Goal: Register for event/course

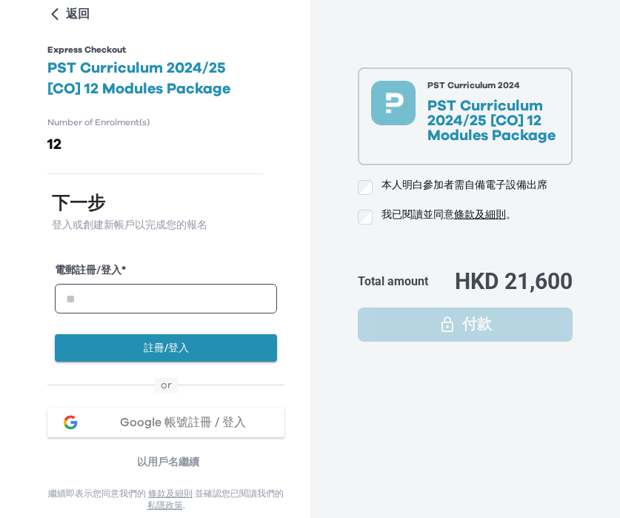
scroll to position [70, 0]
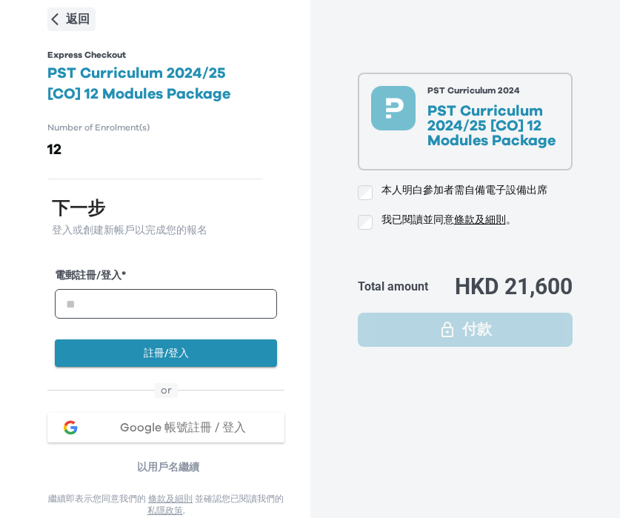
click at [61, 23] on icon "button" at bounding box center [55, 20] width 16 height 16
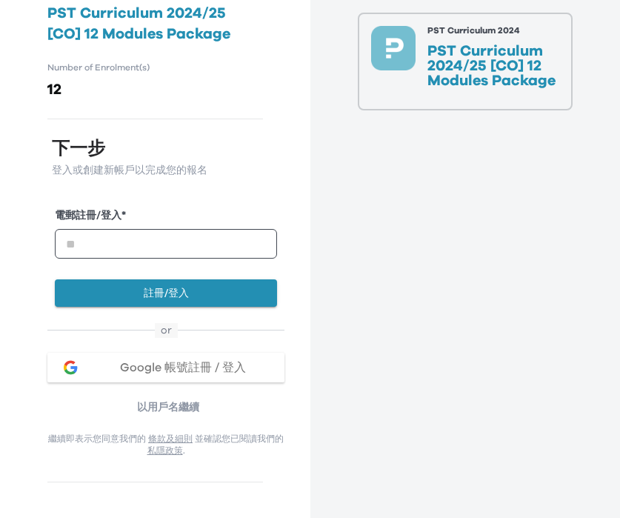
scroll to position [34, 0]
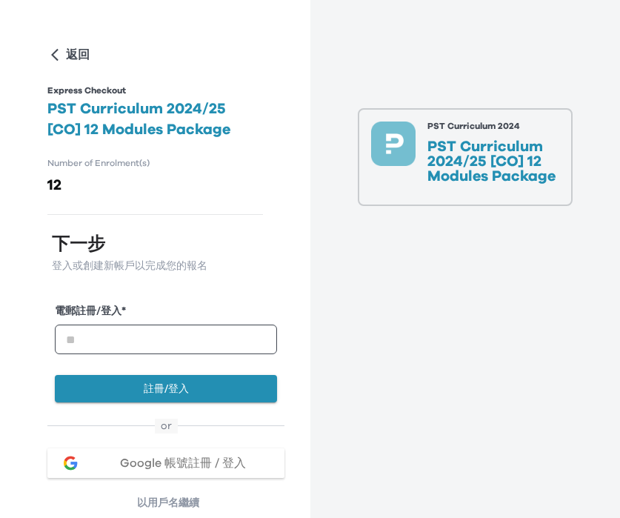
click at [441, 145] on p "PST Curriculum 2024/25 [CO] 12 Modules Package" at bounding box center [493, 161] width 133 height 44
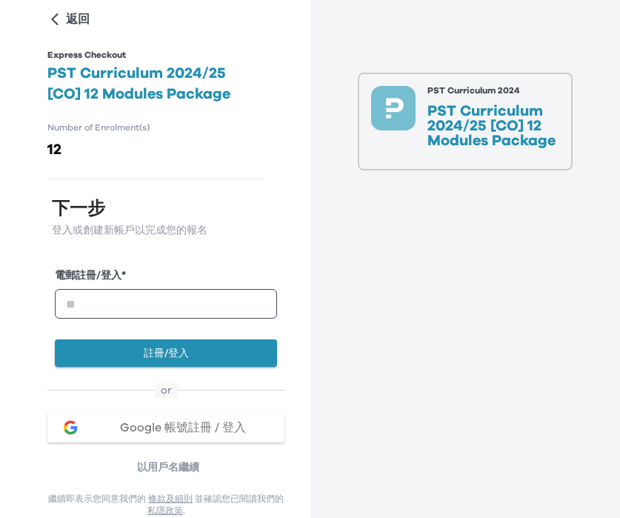
scroll to position [76, 0]
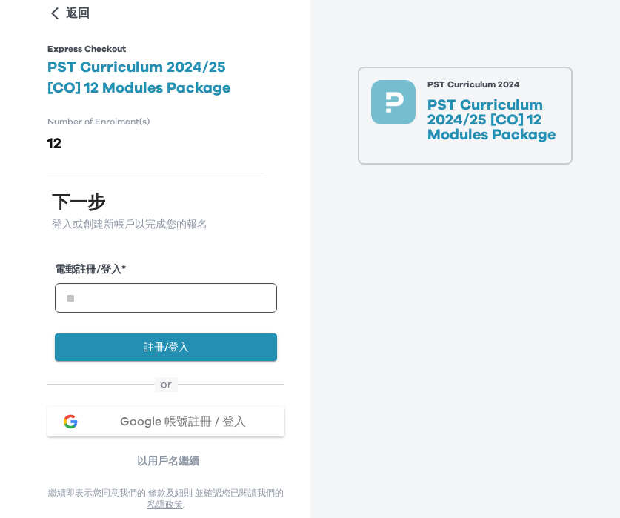
click at [207, 316] on div "電郵註冊/登入 *" at bounding box center [166, 293] width 222 height 62
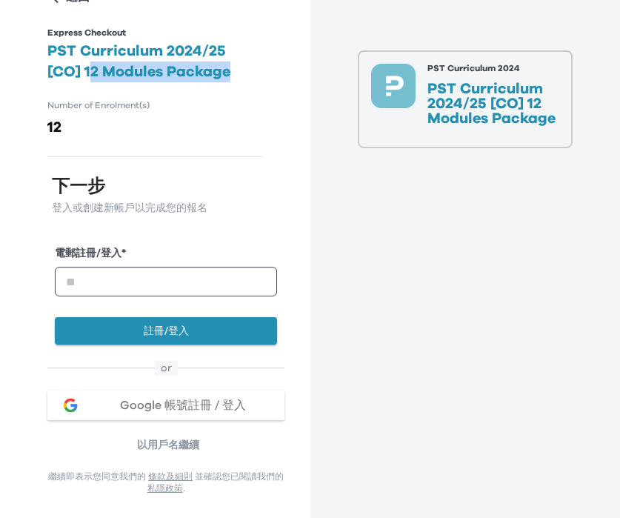
drag, startPoint x: 52, startPoint y: 69, endPoint x: 201, endPoint y: 68, distance: 148.8
click at [200, 69] on h2 "PST Curriculum 2024/25 [CO] 12 Modules Package" at bounding box center [154, 61] width 215 height 41
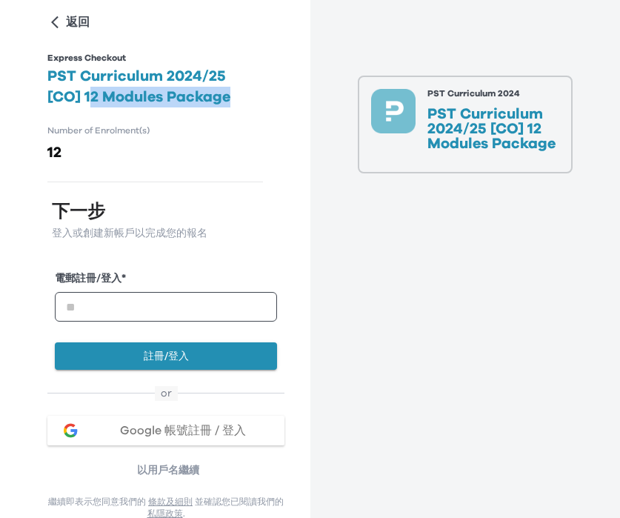
scroll to position [0, 0]
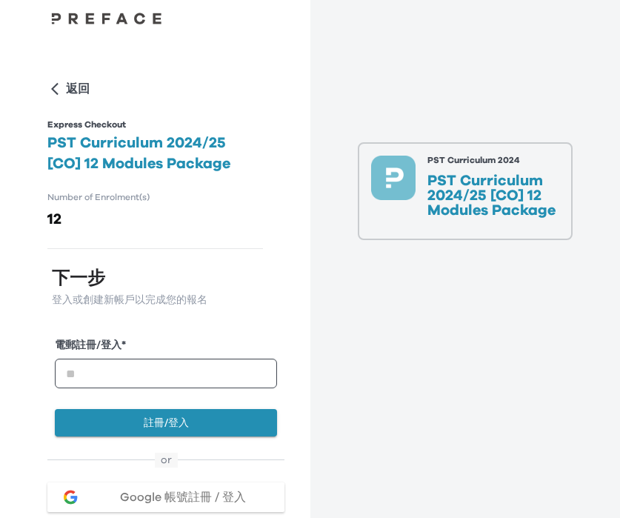
click at [464, 205] on p "PST Curriculum 2024/25 [CO] 12 Modules Package" at bounding box center [493, 195] width 133 height 44
click at [458, 163] on p "PST Curriculum 2024" at bounding box center [493, 160] width 133 height 9
click at [215, 367] on input "email" at bounding box center [166, 373] width 222 height 30
click at [438, 217] on p "PST Curriculum 2024/25 [CO] 12 Modules Package" at bounding box center [493, 195] width 133 height 44
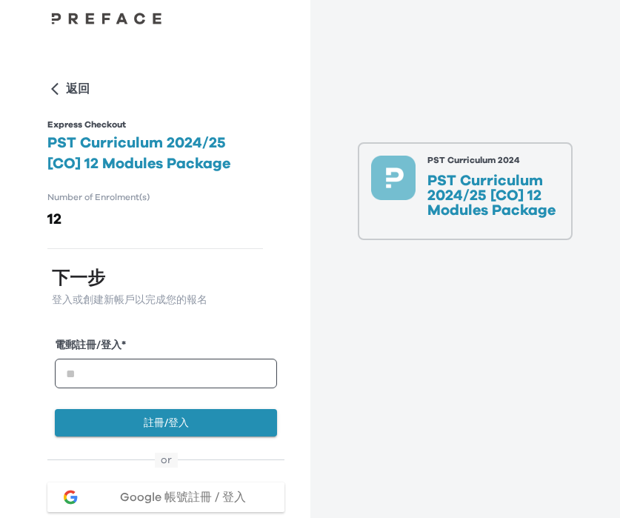
click at [446, 196] on p "PST Curriculum 2024/25 [CO] 12 Modules Package" at bounding box center [493, 195] width 133 height 44
click at [202, 380] on input "email" at bounding box center [166, 373] width 222 height 30
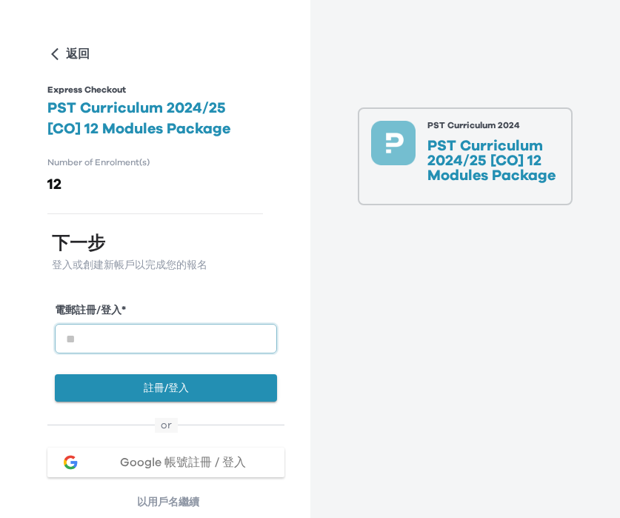
scroll to position [36, 0]
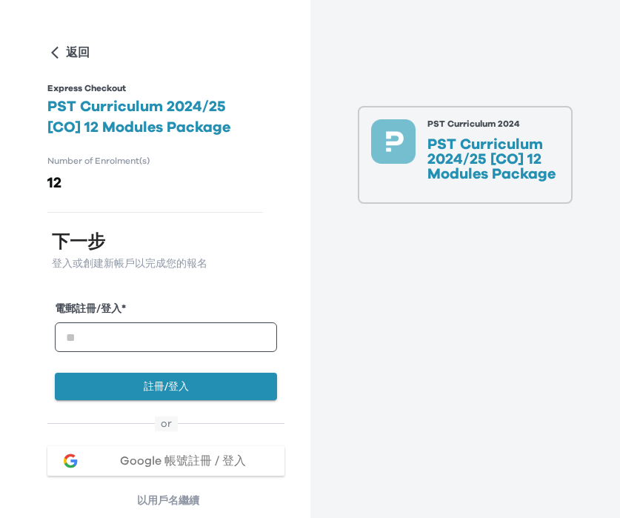
click at [191, 123] on h2 "PST Curriculum 2024/25 [CO] 12 Modules Package" at bounding box center [154, 116] width 215 height 41
click at [167, 101] on h2 "PST Curriculum 2024/25 [CO] 12 Modules Package" at bounding box center [154, 116] width 215 height 41
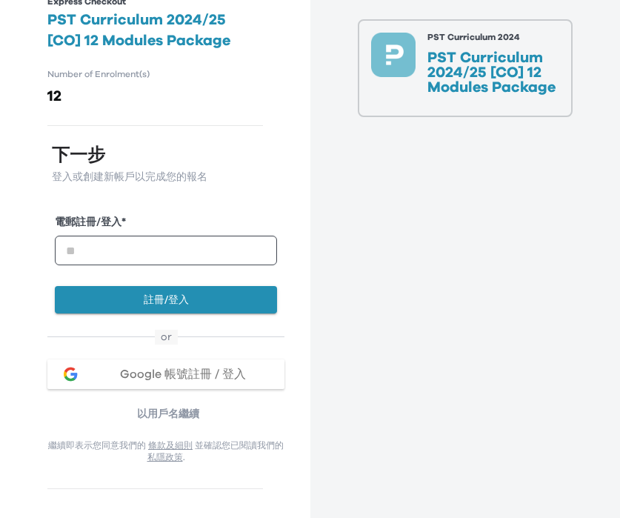
scroll to position [200, 0]
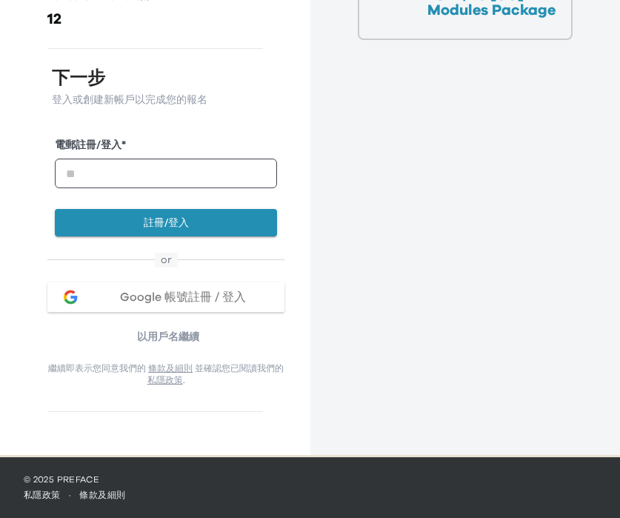
click at [157, 190] on div "電郵註冊/登入 *" at bounding box center [166, 169] width 222 height 62
click at [146, 174] on input "email" at bounding box center [166, 173] width 222 height 30
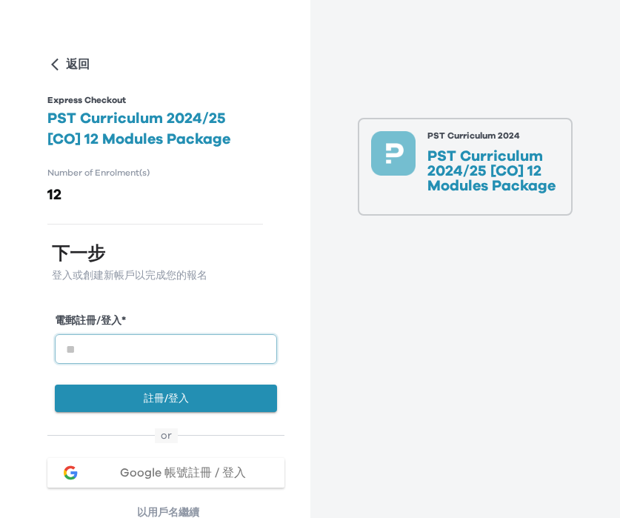
scroll to position [0, 0]
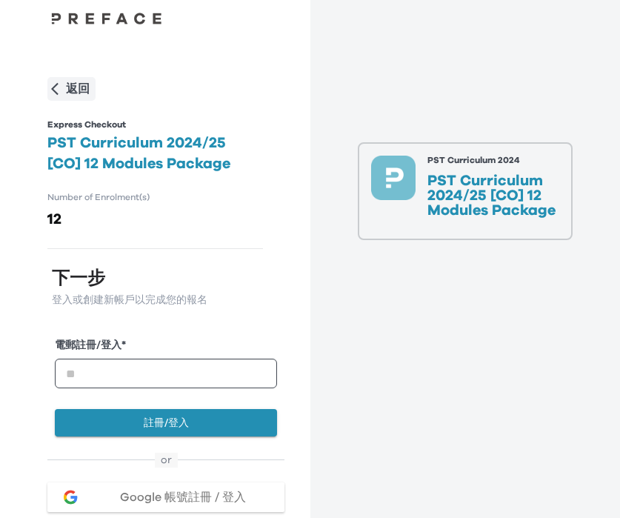
click at [62, 87] on div "返回" at bounding box center [68, 89] width 42 height 18
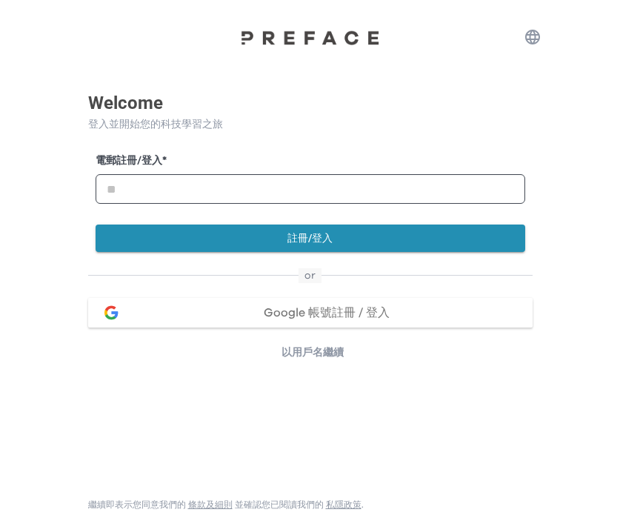
click at [74, 24] on div at bounding box center [310, 15] width 620 height 30
click at [524, 39] on icon "button" at bounding box center [533, 37] width 18 height 18
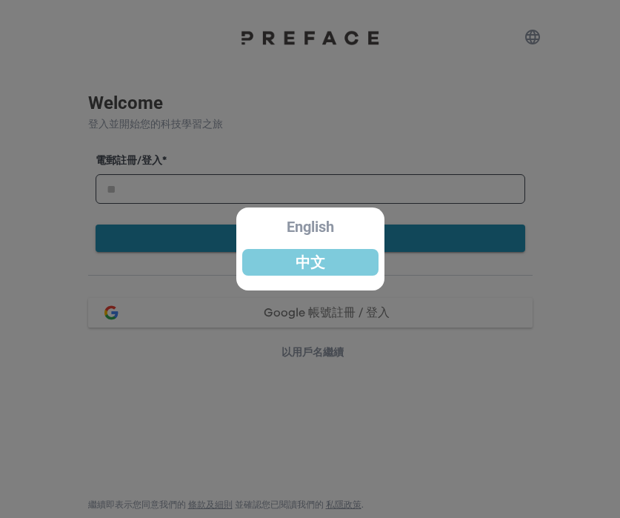
click at [487, 89] on div at bounding box center [310, 259] width 620 height 518
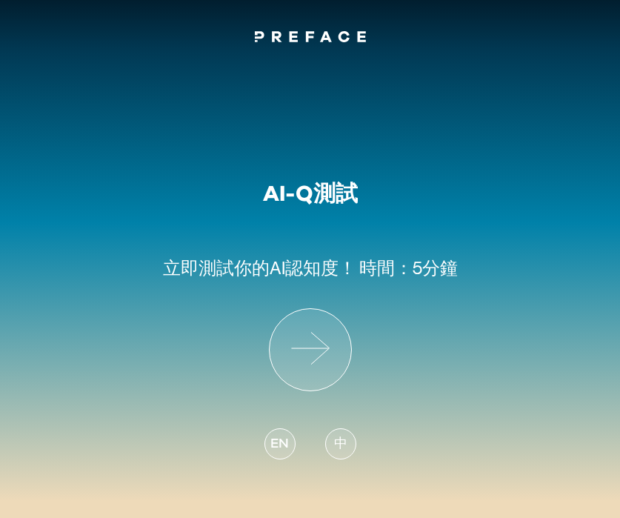
click at [58, 30] on div at bounding box center [310, 39] width 620 height 18
